Goal: Task Accomplishment & Management: Use online tool/utility

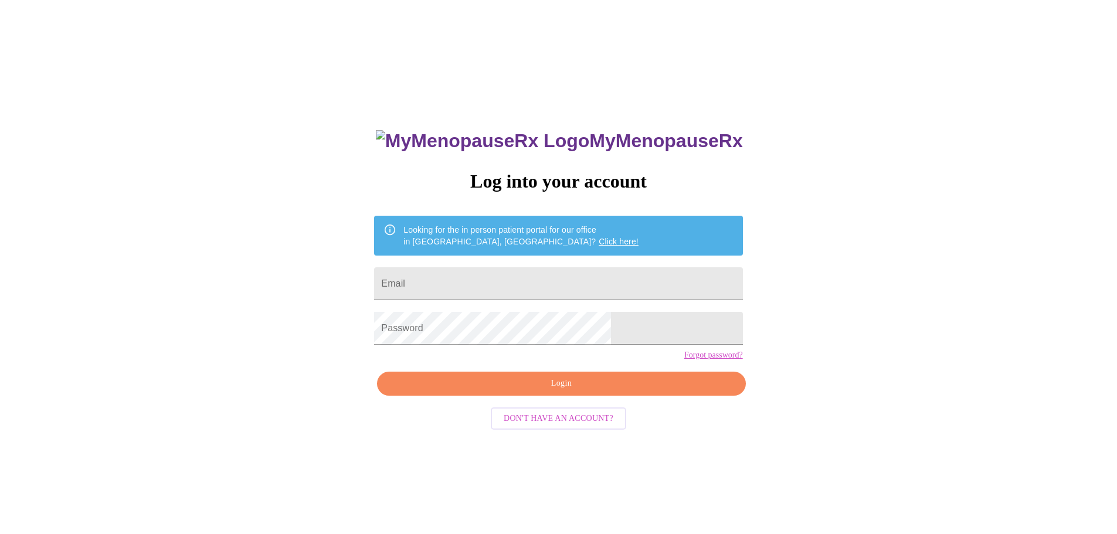
scroll to position [12, 0]
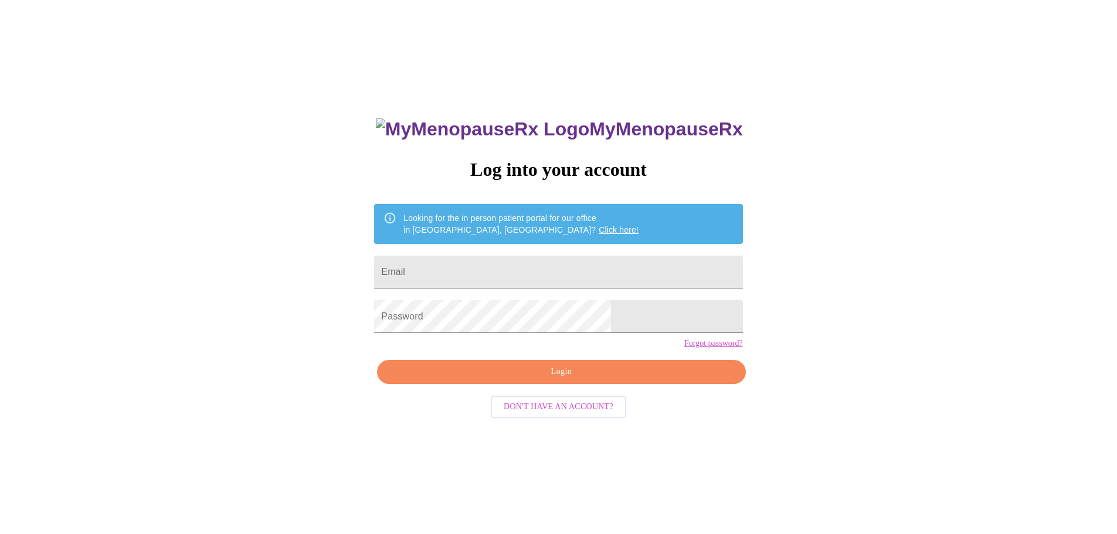
click at [510, 273] on input "Email" at bounding box center [558, 272] width 368 height 33
type input "[EMAIL_ADDRESS][DOMAIN_NAME]"
click at [564, 379] on span "Login" at bounding box center [560, 372] width 341 height 15
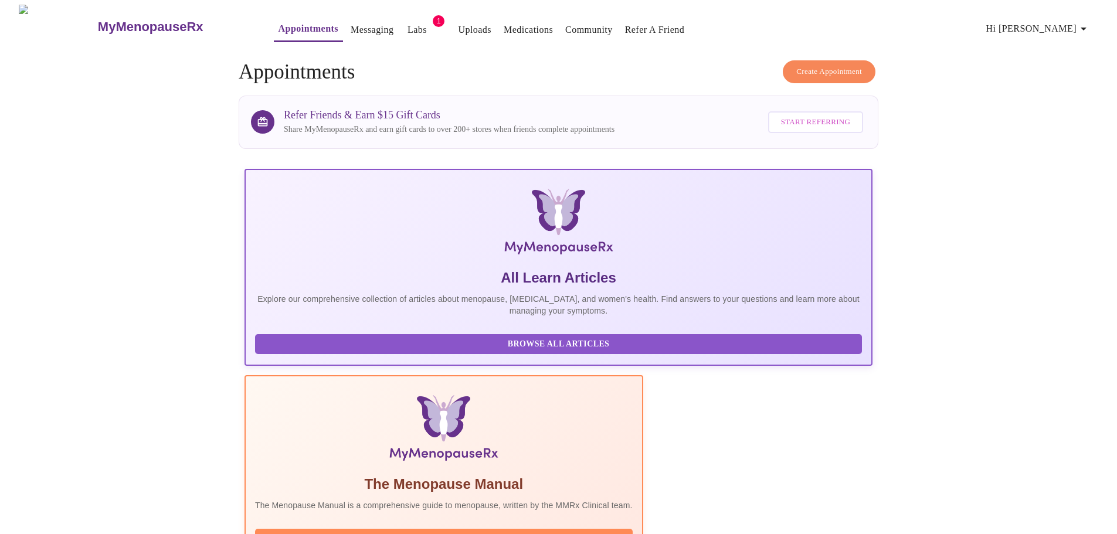
click at [407, 26] on link "Labs" at bounding box center [416, 30] width 19 height 16
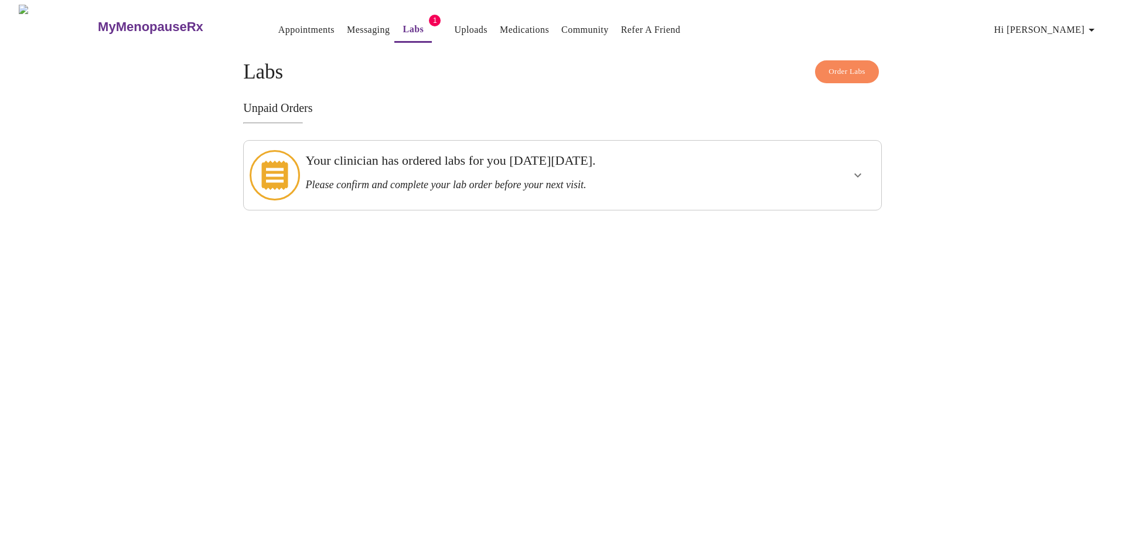
click at [858, 174] on icon "show more" at bounding box center [858, 176] width 7 height 4
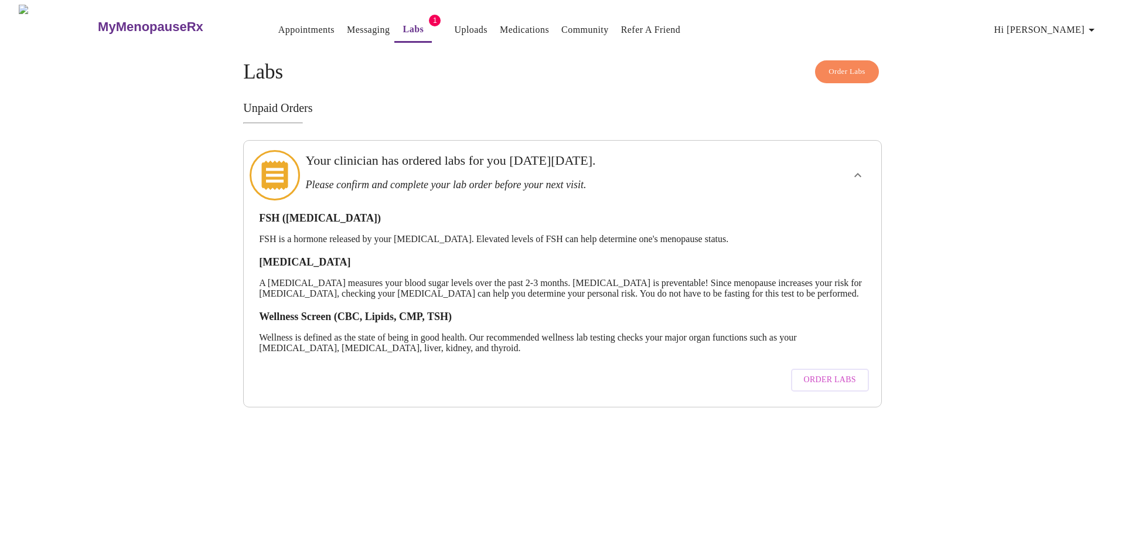
click at [819, 381] on span "Order Labs" at bounding box center [830, 380] width 52 height 15
